Goal: Task Accomplishment & Management: Manage account settings

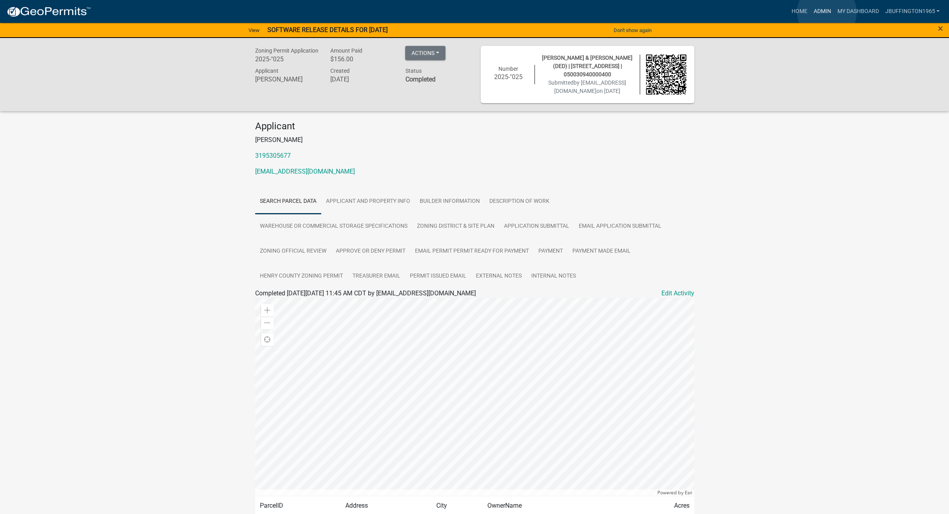
click at [826, 12] on link "Admin" at bounding box center [822, 11] width 24 height 15
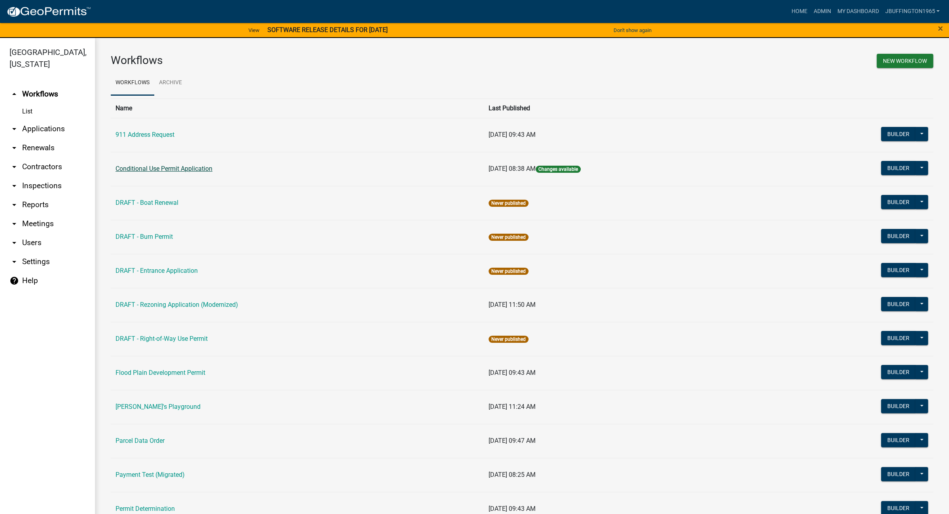
click at [153, 168] on link "Conditional Use Permit Application" at bounding box center [163, 169] width 97 height 8
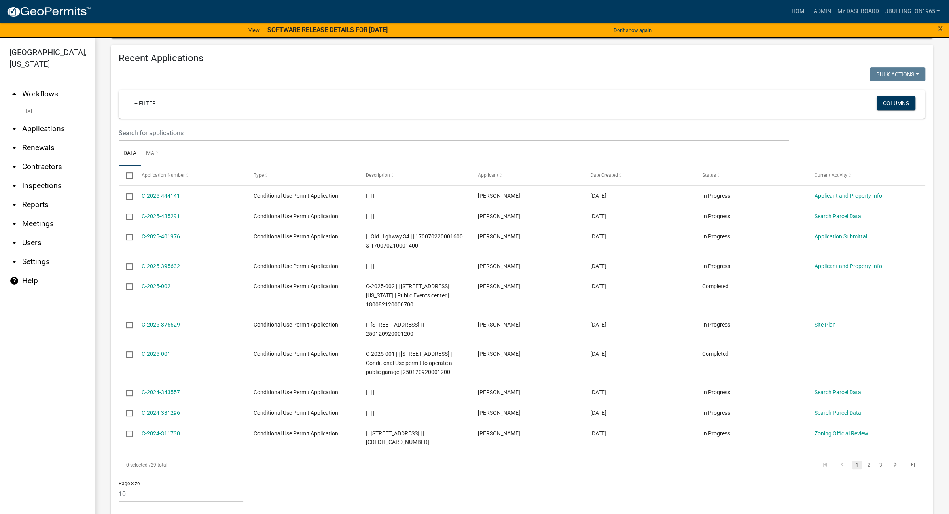
scroll to position [308, 0]
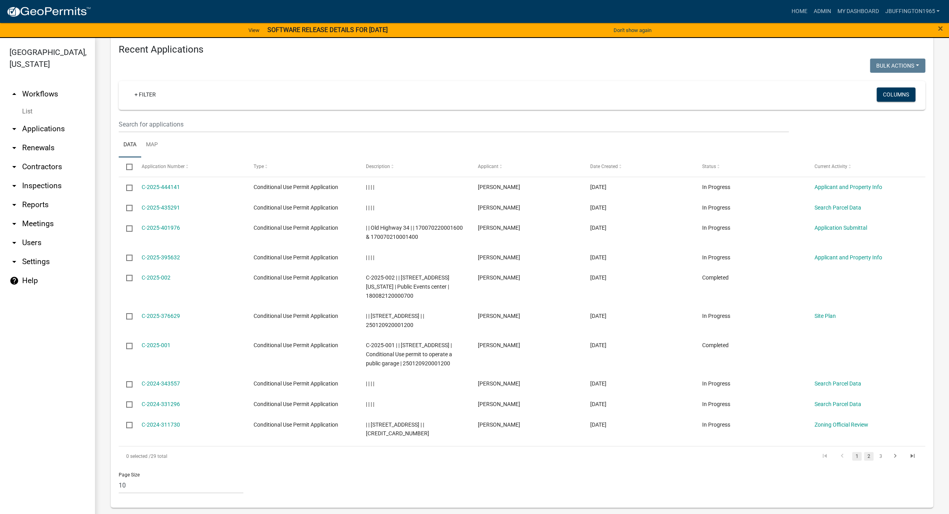
click at [864, 456] on link "2" at bounding box center [868, 456] width 9 height 9
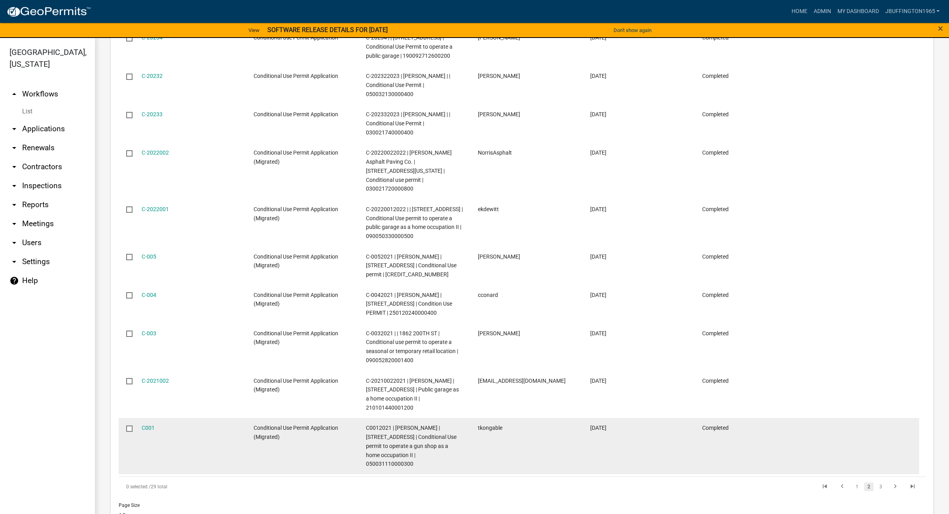
scroll to position [461, 0]
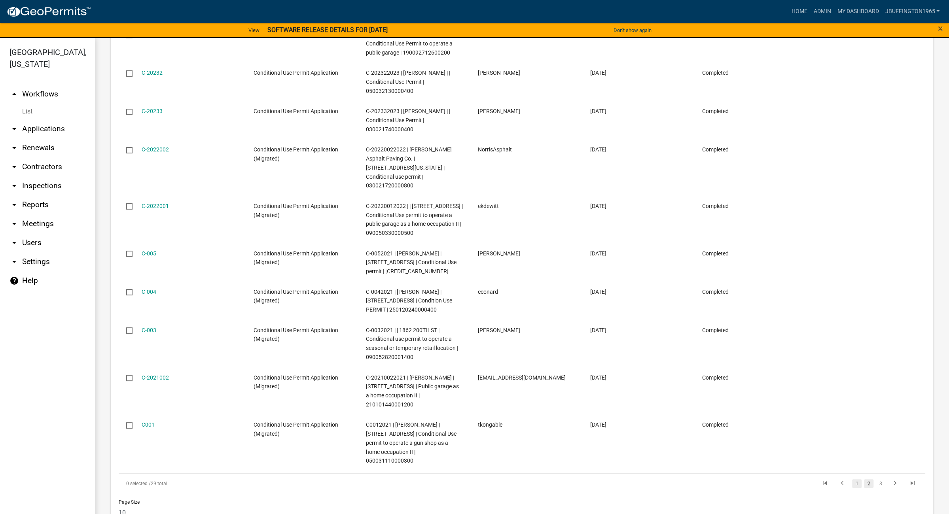
click at [852, 479] on link "1" at bounding box center [856, 483] width 9 height 9
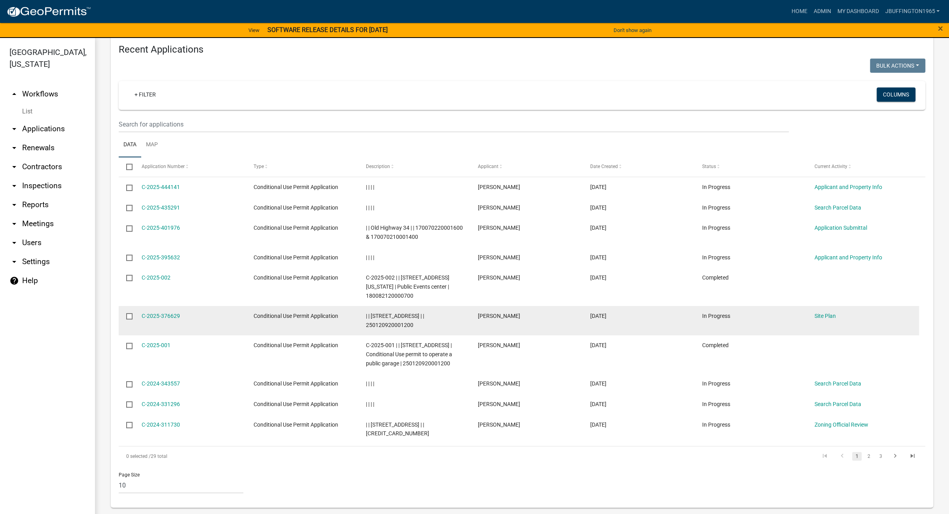
scroll to position [308, 0]
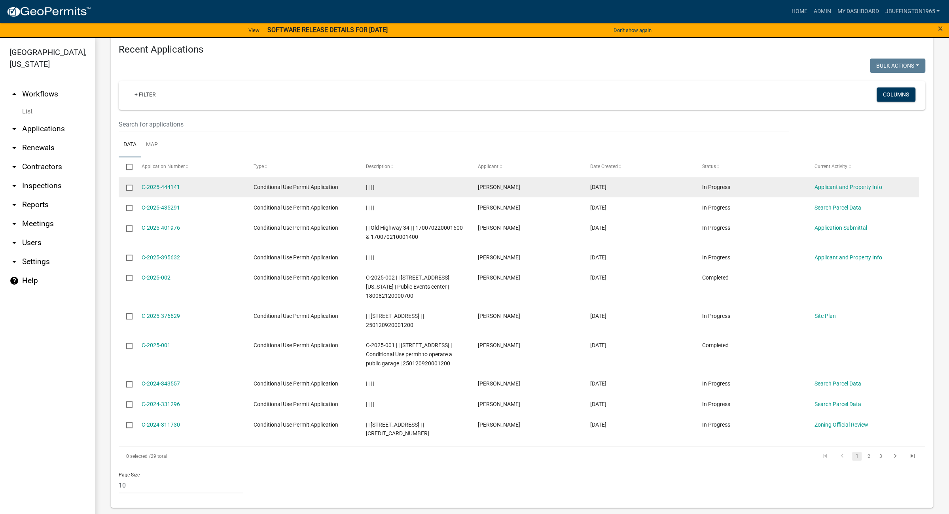
click at [131, 187] on input "checkbox" at bounding box center [128, 187] width 5 height 5
checkbox input "true"
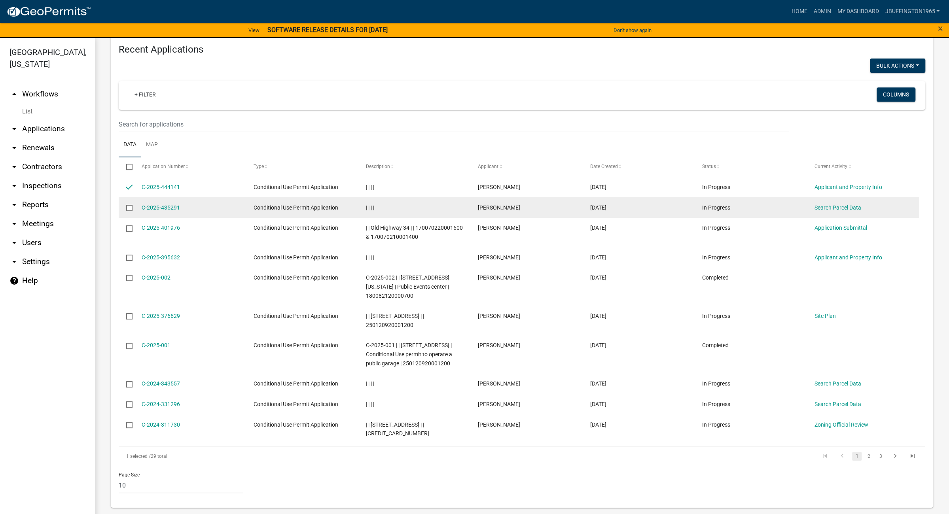
click at [130, 207] on input "checkbox" at bounding box center [128, 207] width 5 height 5
checkbox input "true"
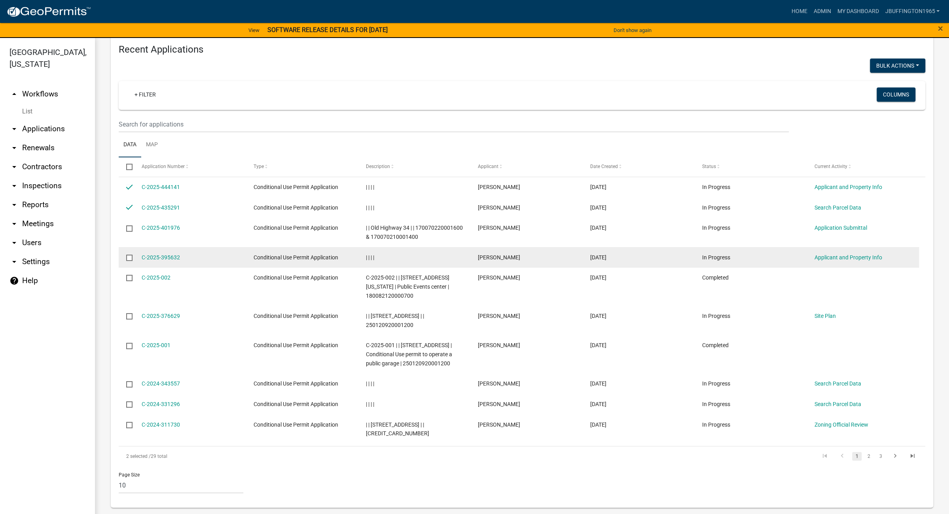
click at [129, 260] on input "checkbox" at bounding box center [128, 257] width 5 height 5
checkbox input "true"
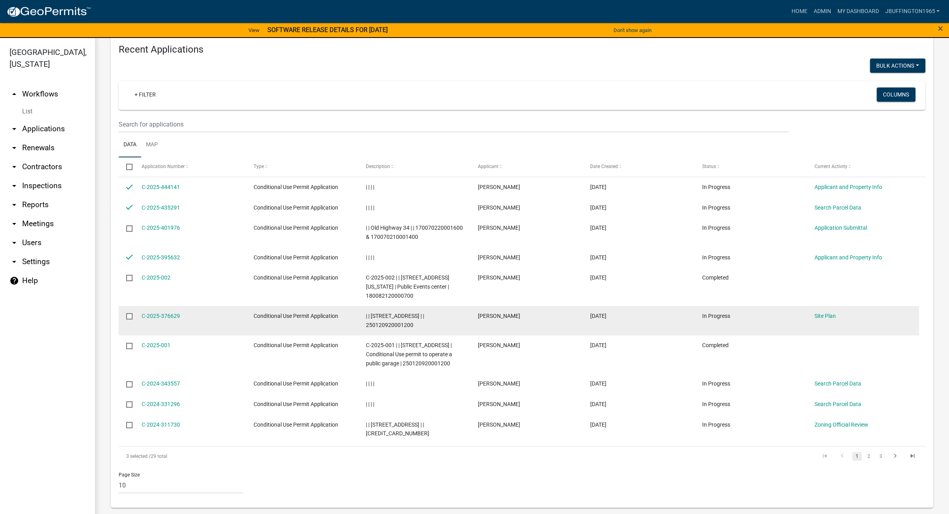
click at [129, 315] on input "checkbox" at bounding box center [128, 315] width 5 height 5
checkbox input "true"
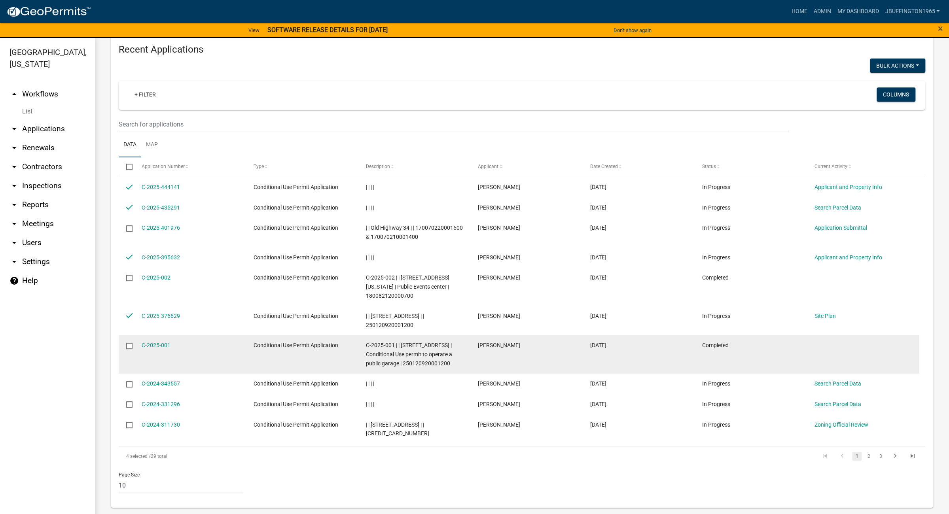
click at [131, 347] on input "checkbox" at bounding box center [128, 345] width 5 height 5
checkbox input "false"
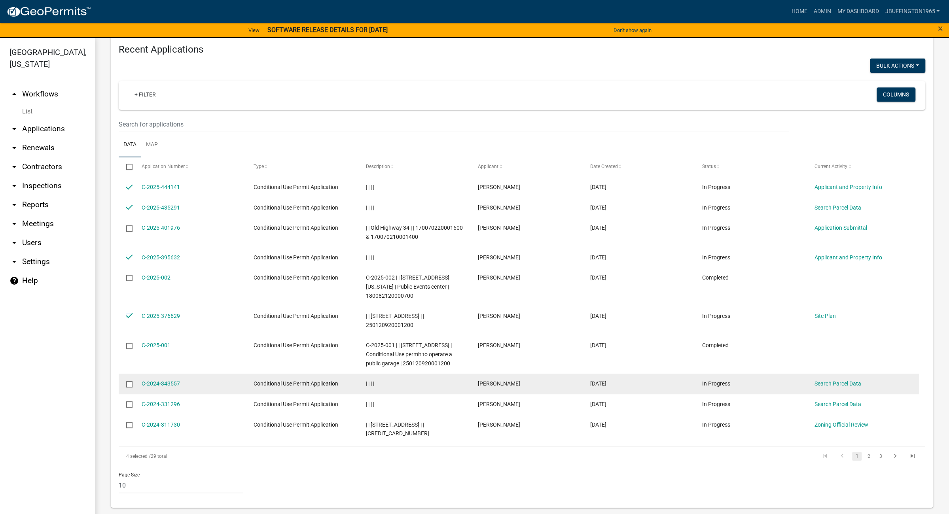
click at [130, 386] on input "checkbox" at bounding box center [128, 383] width 5 height 5
checkbox input "true"
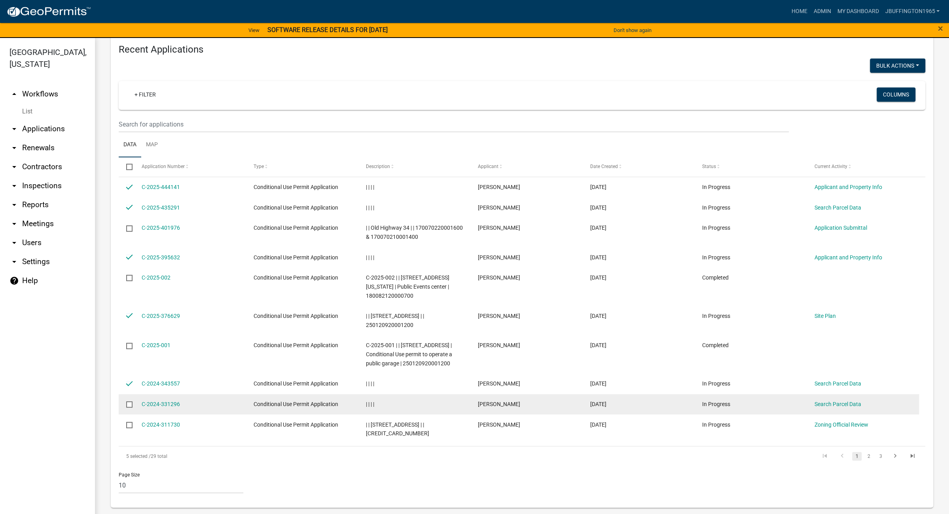
click at [129, 405] on input "checkbox" at bounding box center [128, 403] width 5 height 5
checkbox input "true"
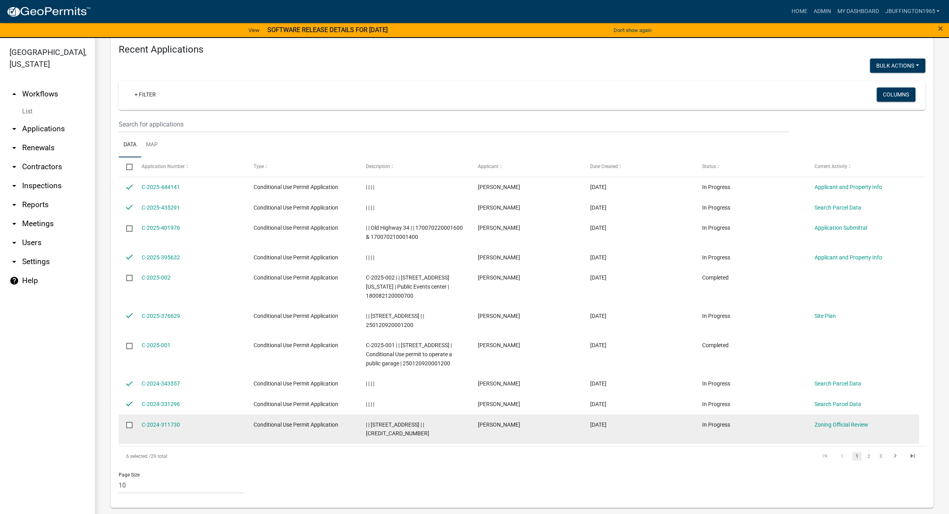
click at [129, 427] on input "checkbox" at bounding box center [128, 424] width 5 height 5
checkbox input "true"
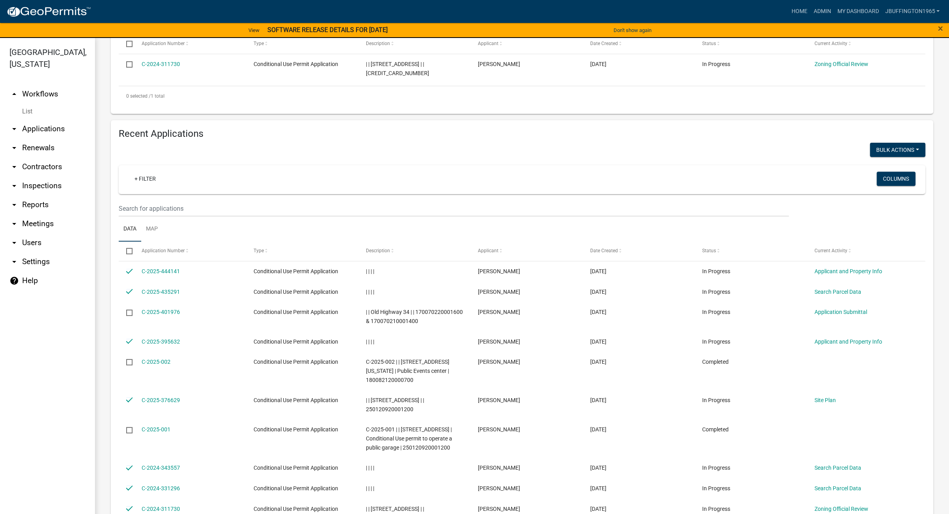
scroll to position [216, 0]
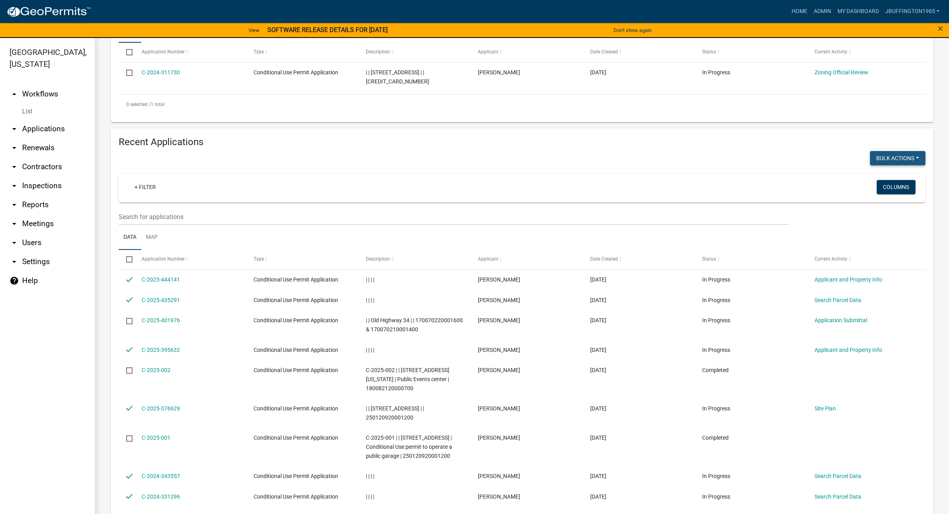
click at [895, 159] on button "Bulk Actions" at bounding box center [896, 158] width 55 height 14
click at [875, 181] on button "Void" at bounding box center [893, 178] width 63 height 19
checkbox input "false"
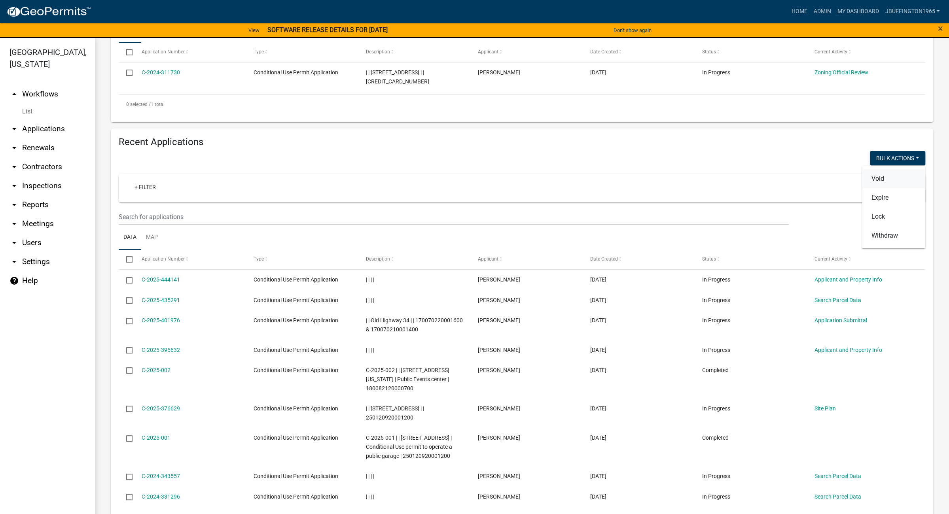
checkbox input "false"
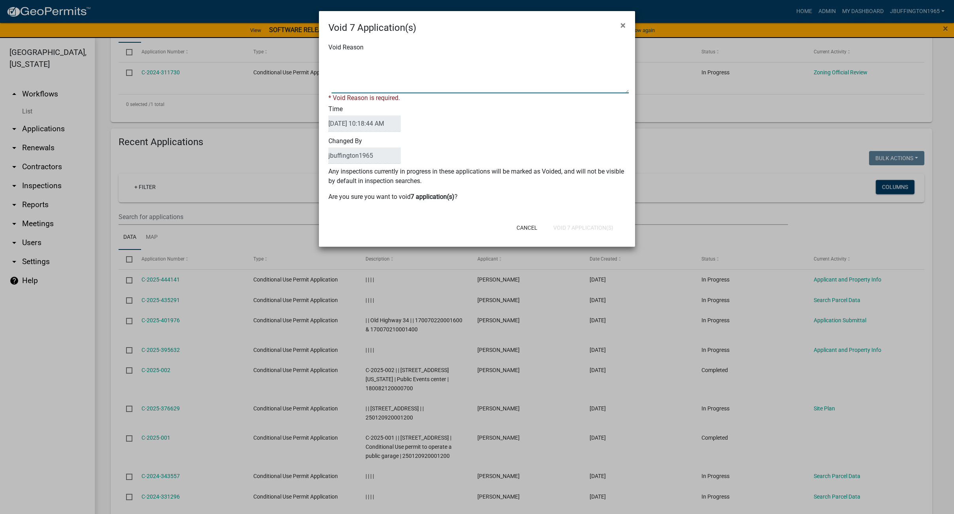
click at [351, 86] on textarea "Void Reason" at bounding box center [480, 74] width 297 height 40
click at [364, 88] on textarea "Void Reason" at bounding box center [480, 74] width 297 height 40
type textarea "Started by Mistake"
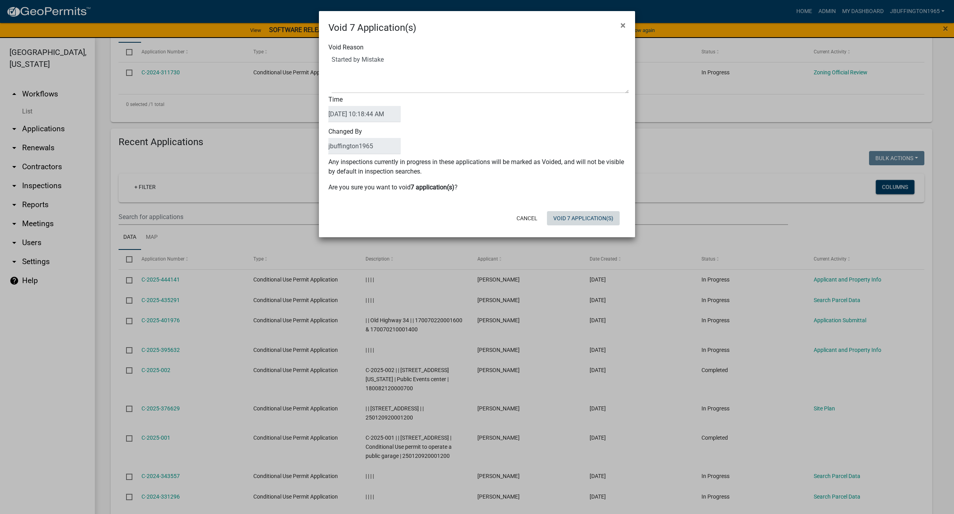
click at [574, 229] on form "Void 7 Application(s) × Void Reason Time 09/15/2025 10:18:44 AM Changed By jbuf…" at bounding box center [477, 120] width 316 height 219
click at [588, 217] on button "Void 7 Application(s)" at bounding box center [583, 218] width 73 height 14
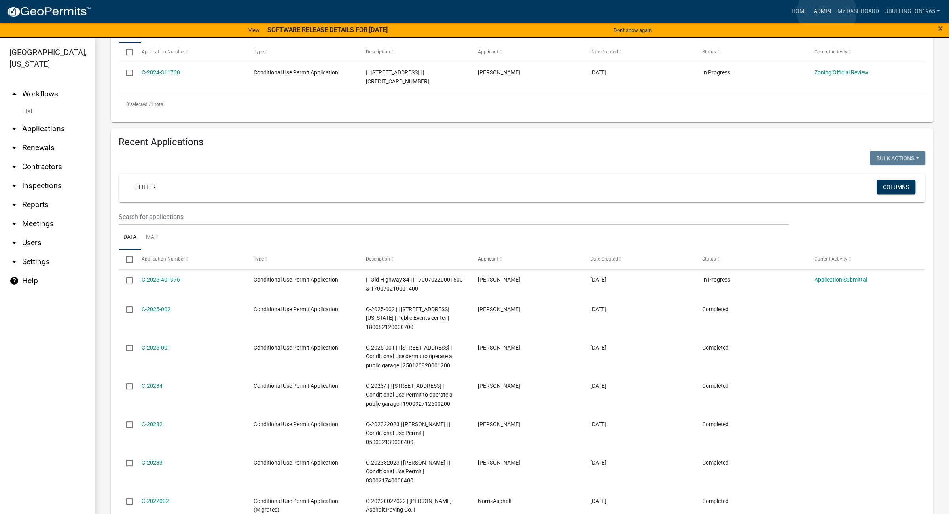
click at [826, 12] on link "Admin" at bounding box center [822, 11] width 24 height 15
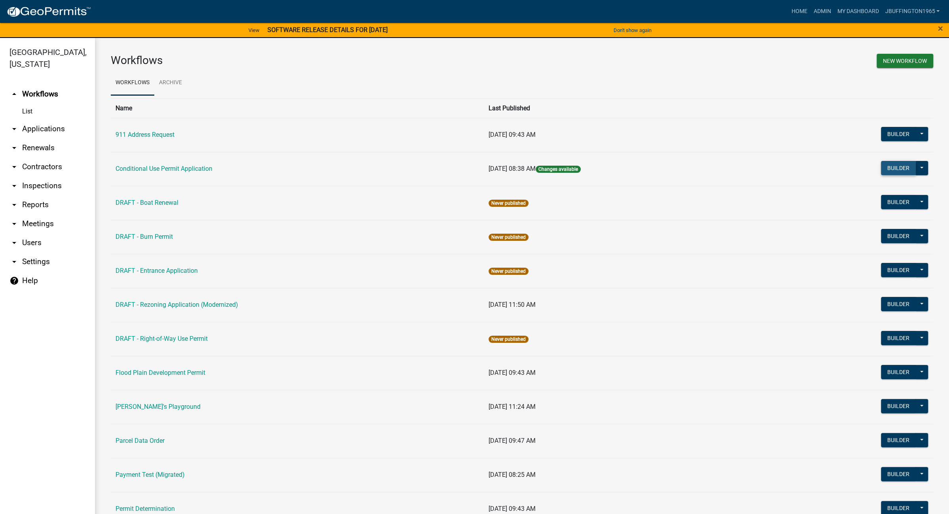
click at [885, 167] on button "Builder" at bounding box center [898, 168] width 35 height 14
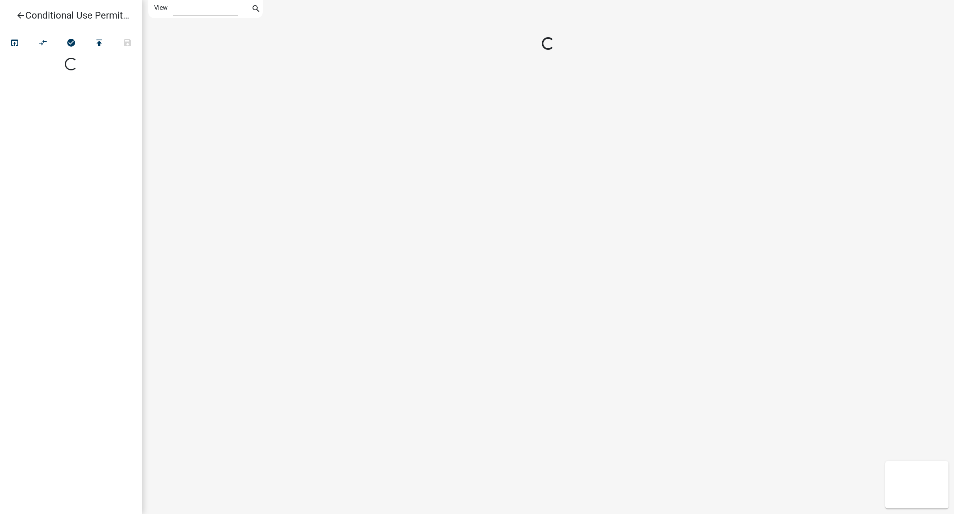
select select "1"
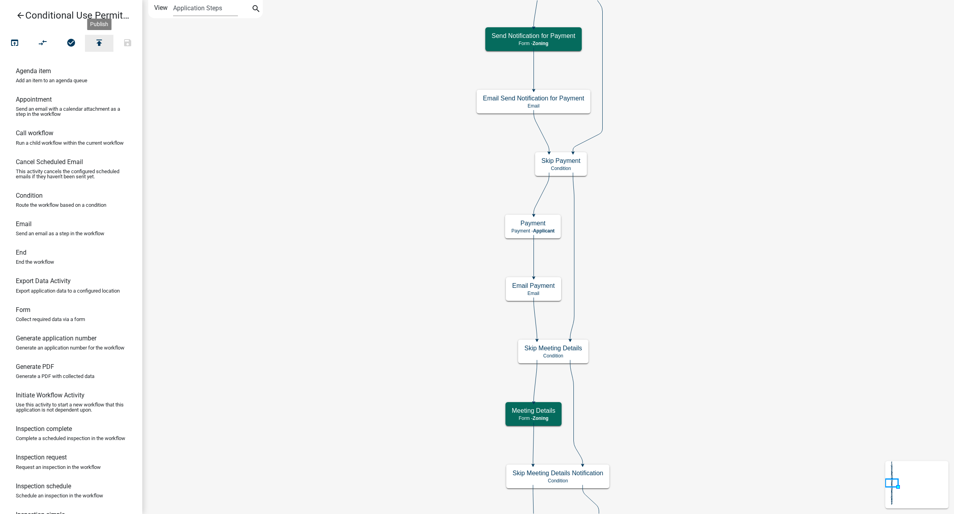
click at [100, 44] on icon "publish" at bounding box center [99, 43] width 9 height 11
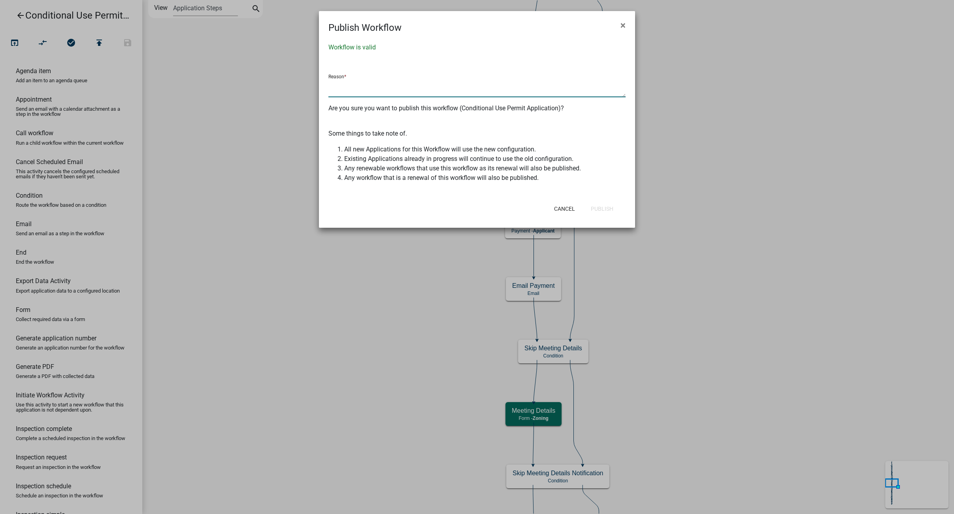
click at [340, 95] on textarea at bounding box center [477, 88] width 297 height 18
type textarea "update"
click at [603, 209] on button "Publish" at bounding box center [602, 209] width 35 height 14
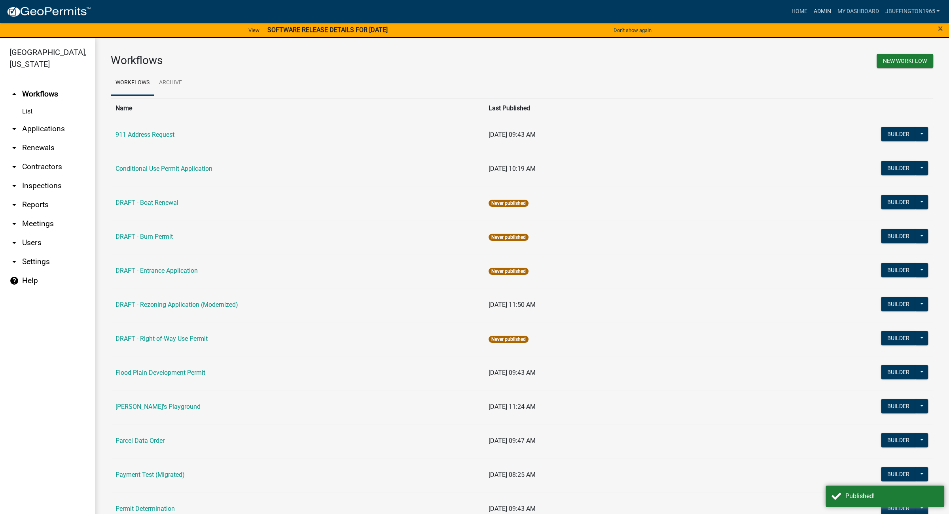
click at [822, 11] on link "Admin" at bounding box center [822, 11] width 24 height 15
click at [132, 134] on link "911 Address Request" at bounding box center [144, 135] width 59 height 8
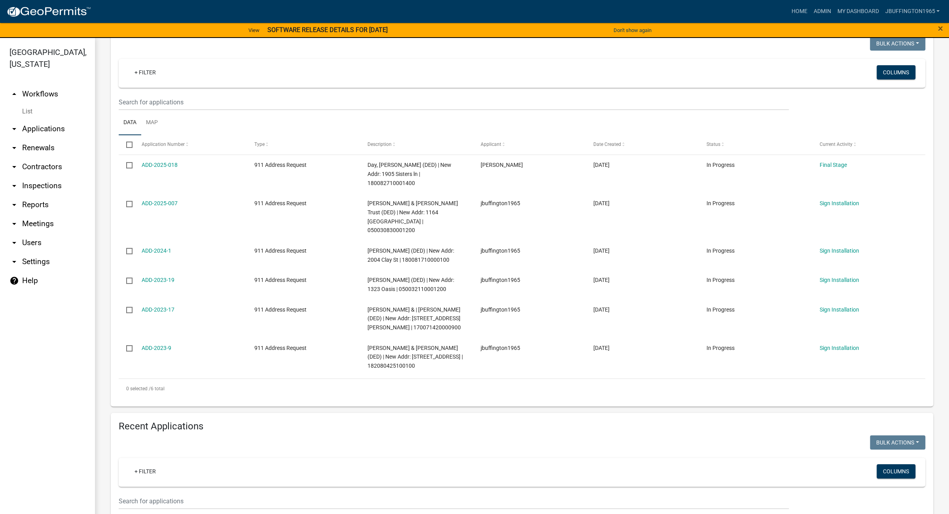
scroll to position [119, 0]
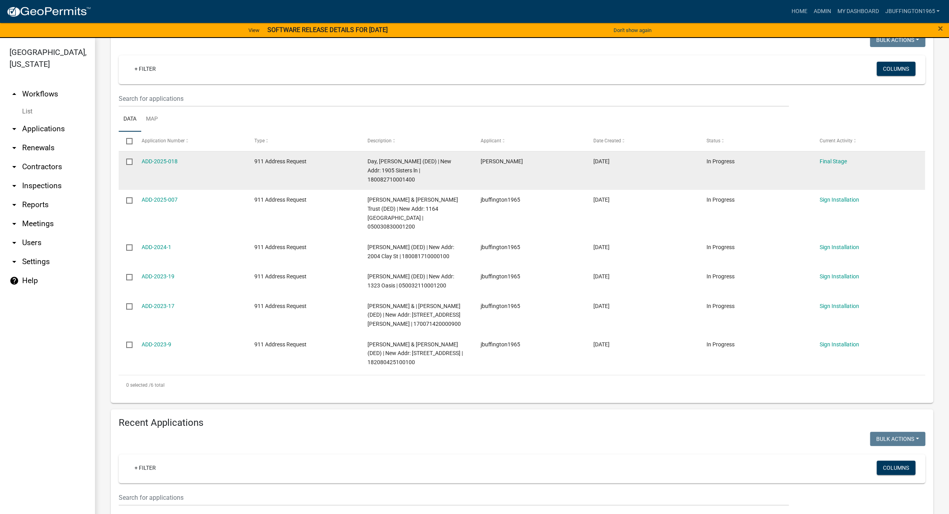
click at [833, 156] on datatable-body-cell "Final Stage" at bounding box center [867, 170] width 113 height 38
click at [831, 160] on link "Final Stage" at bounding box center [832, 161] width 27 height 6
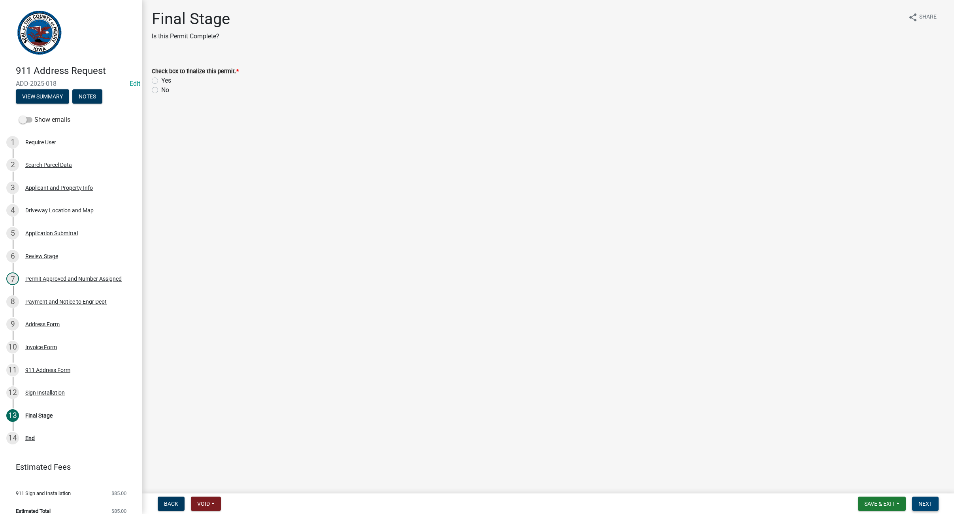
click at [929, 503] on span "Next" at bounding box center [926, 504] width 14 height 6
click at [161, 78] on label "Yes" at bounding box center [166, 80] width 10 height 9
click at [161, 78] on input "Yes" at bounding box center [163, 78] width 5 height 5
radio input "true"
click at [925, 502] on span "Next" at bounding box center [926, 504] width 14 height 6
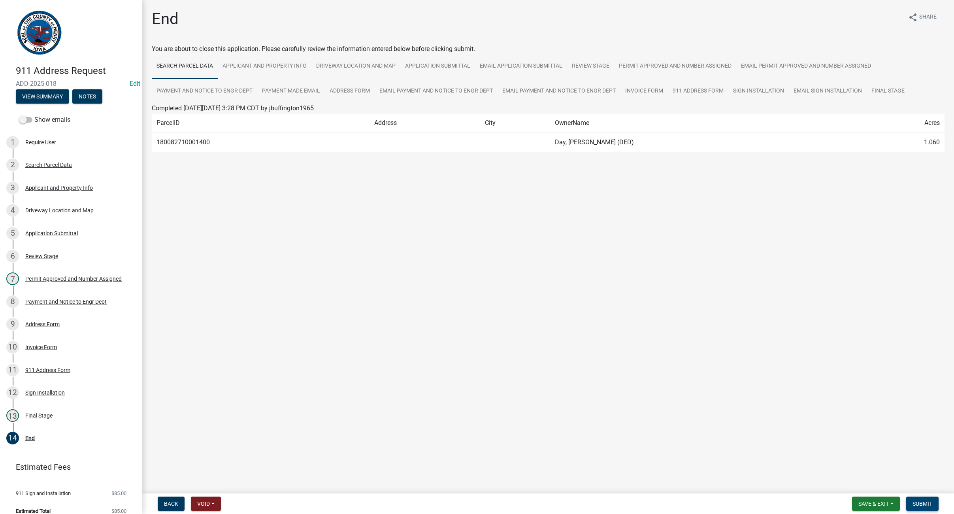
click at [929, 505] on span "Submit" at bounding box center [923, 504] width 20 height 6
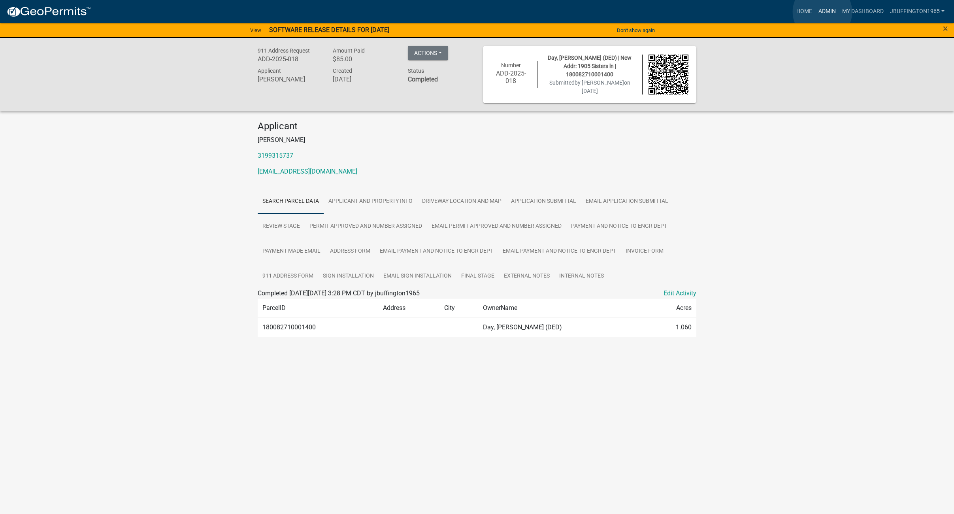
click at [823, 12] on link "Admin" at bounding box center [828, 11] width 24 height 15
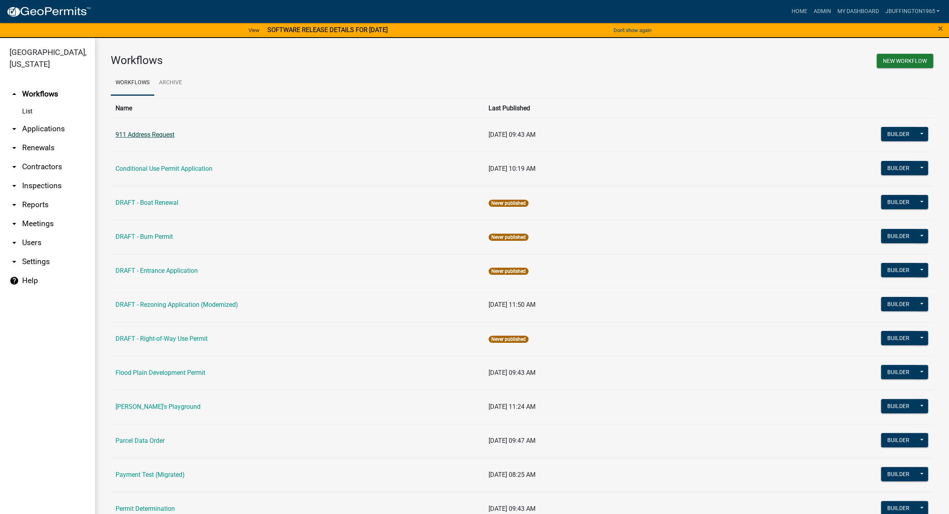
click at [138, 137] on link "911 Address Request" at bounding box center [144, 135] width 59 height 8
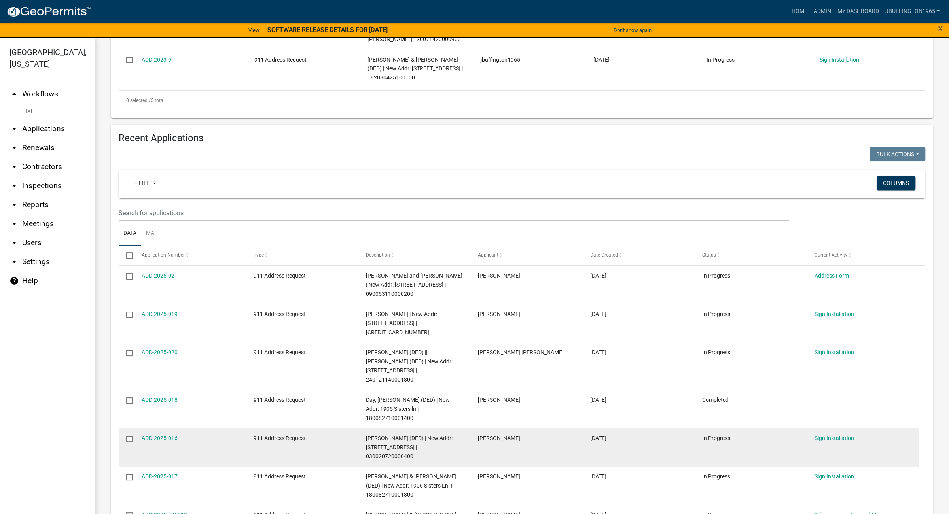
scroll to position [369, 0]
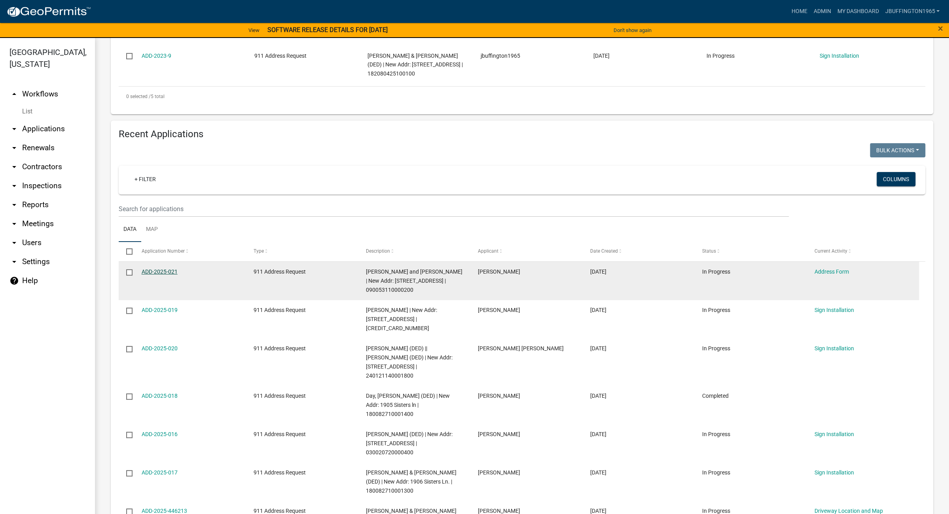
click at [159, 268] on link "ADD-2025-021" at bounding box center [160, 271] width 36 height 6
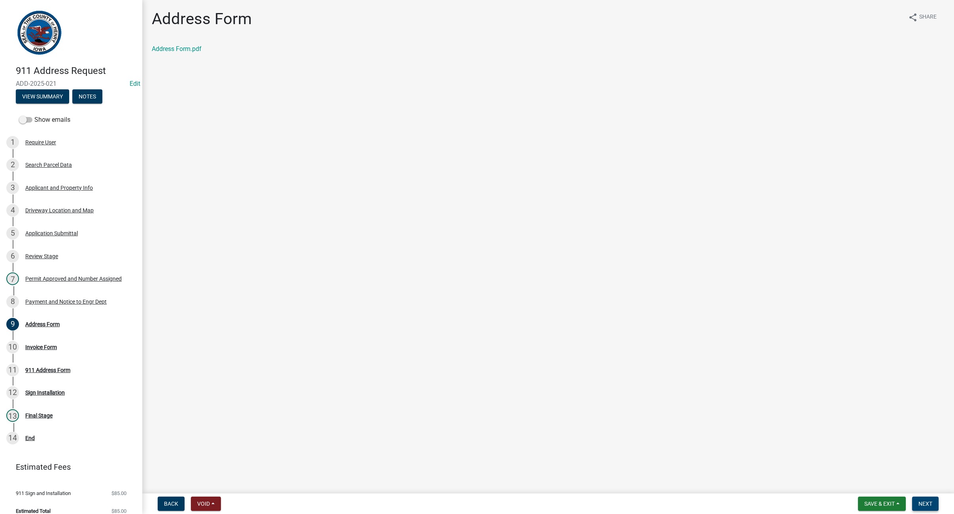
click at [928, 506] on span "Next" at bounding box center [926, 504] width 14 height 6
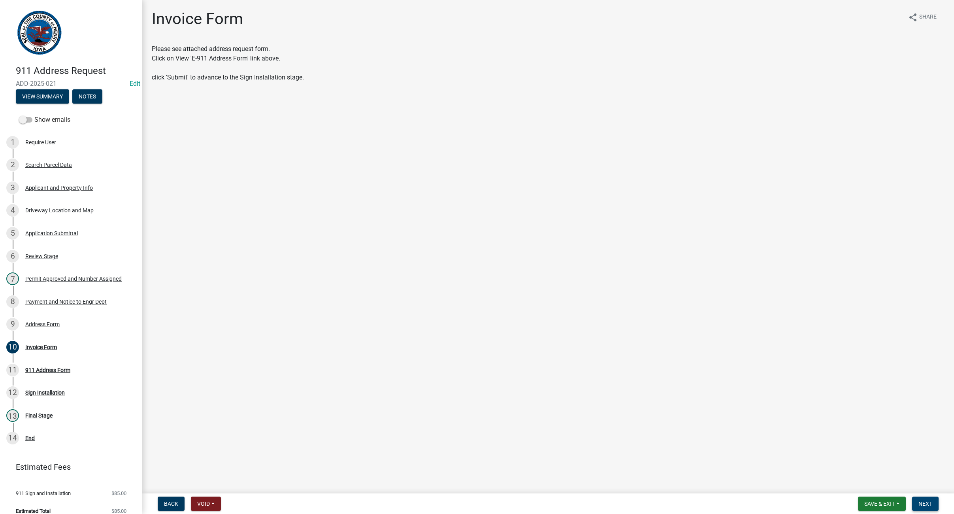
click at [927, 505] on span "Next" at bounding box center [926, 504] width 14 height 6
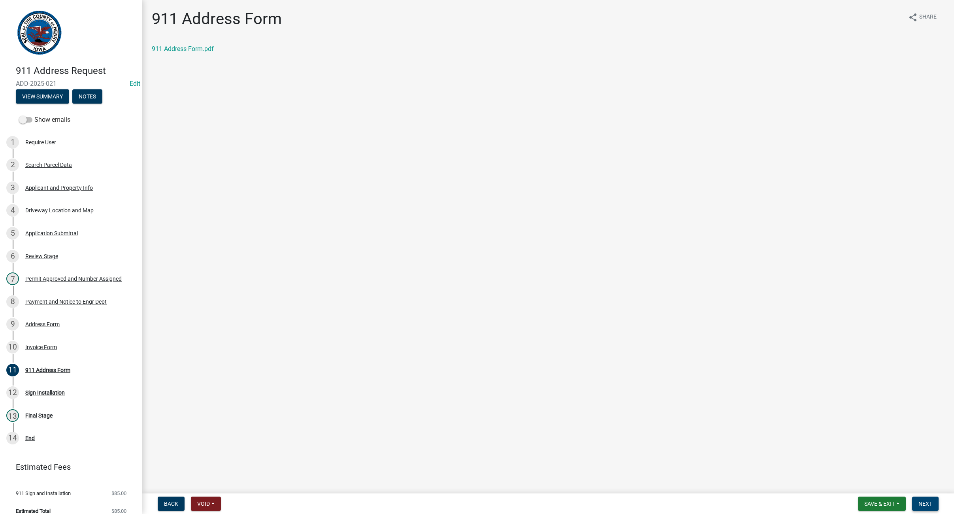
click at [931, 505] on span "Next" at bounding box center [926, 504] width 14 height 6
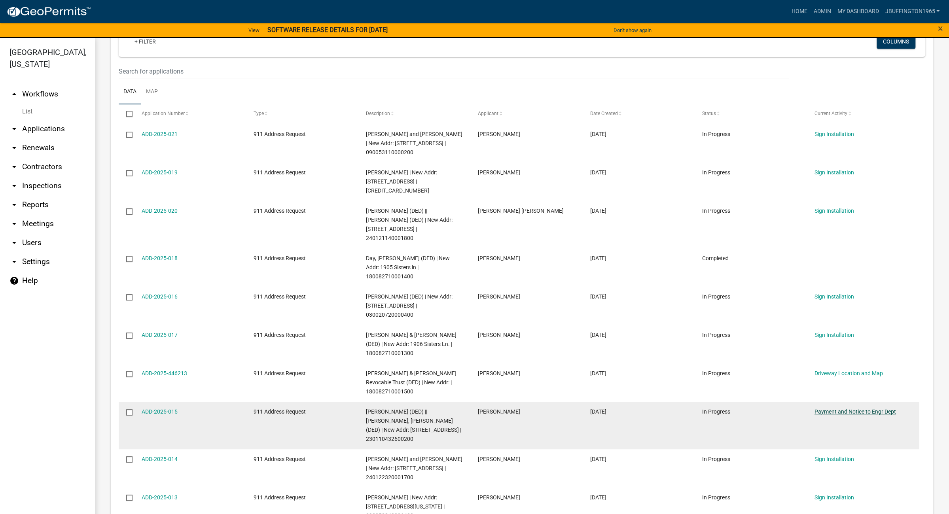
scroll to position [507, 0]
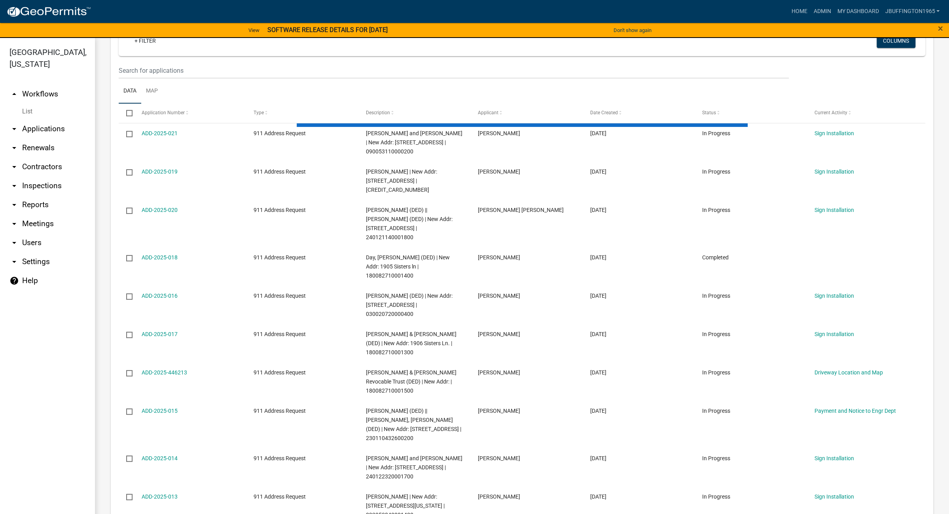
scroll to position [454, 0]
